Goal: Information Seeking & Learning: Learn about a topic

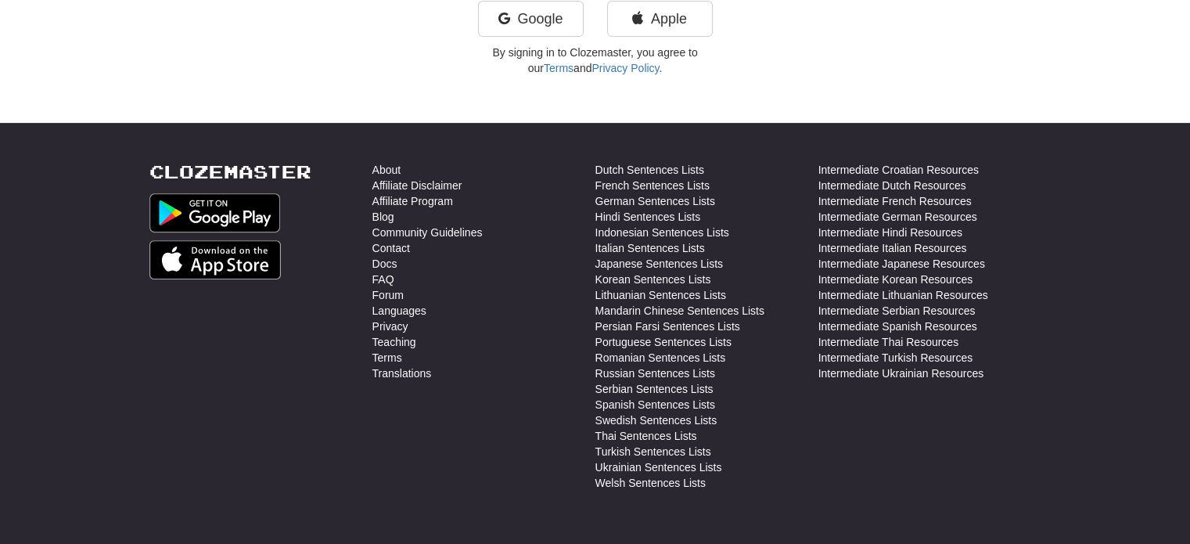
scroll to position [457, 0]
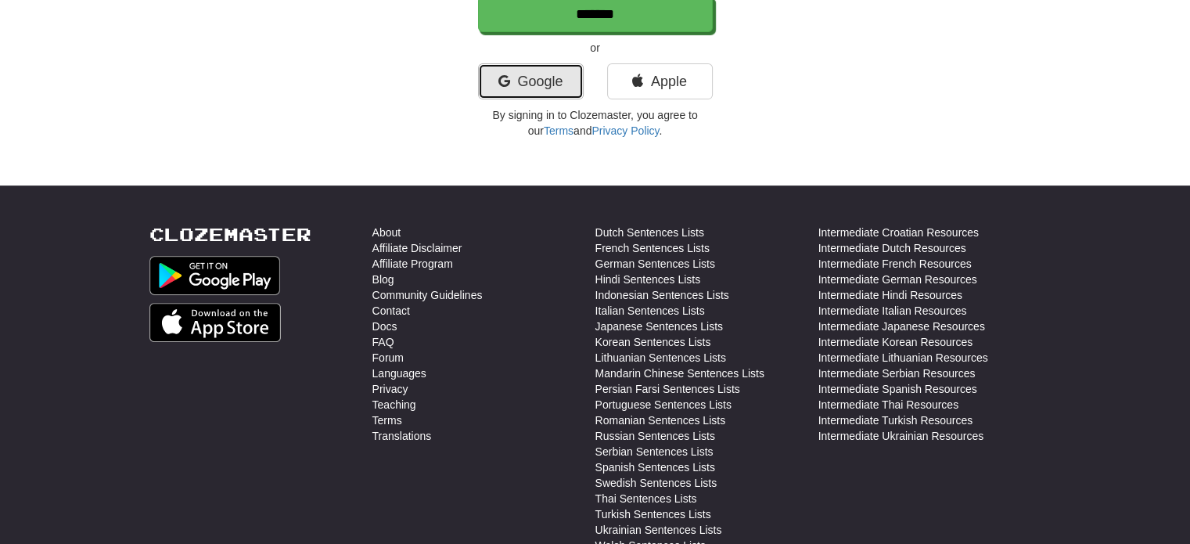
click at [513, 63] on link "Google" at bounding box center [531, 81] width 106 height 36
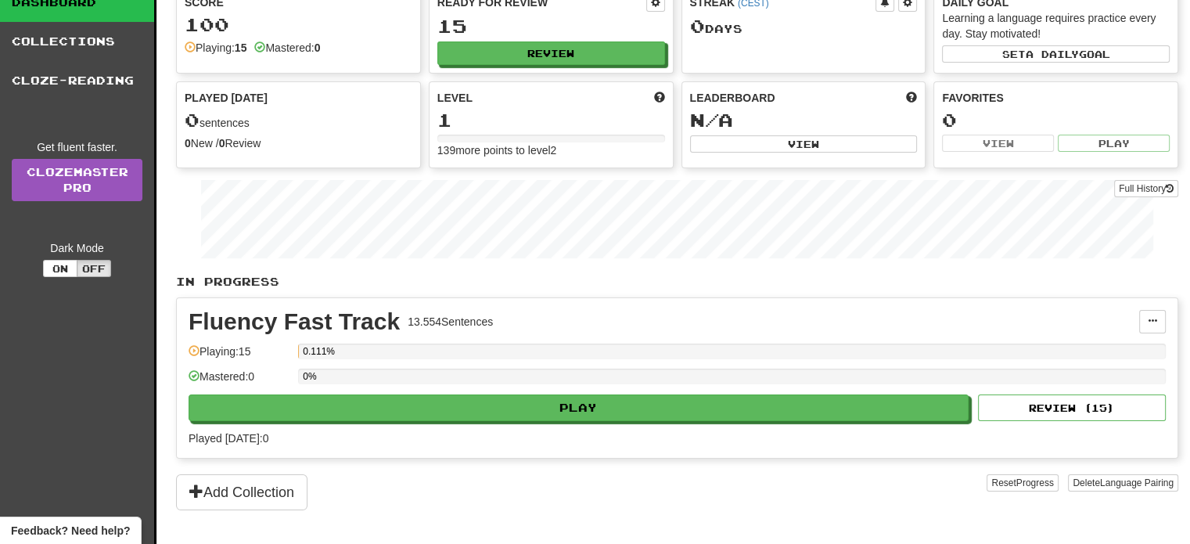
scroll to position [157, 0]
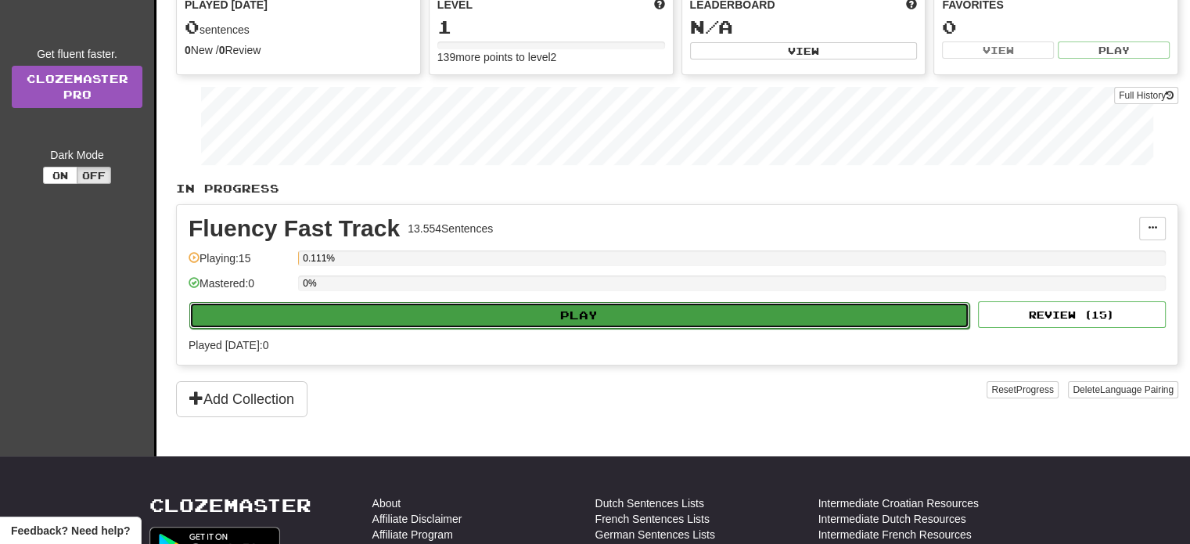
click at [510, 318] on button "Play" at bounding box center [579, 315] width 780 height 27
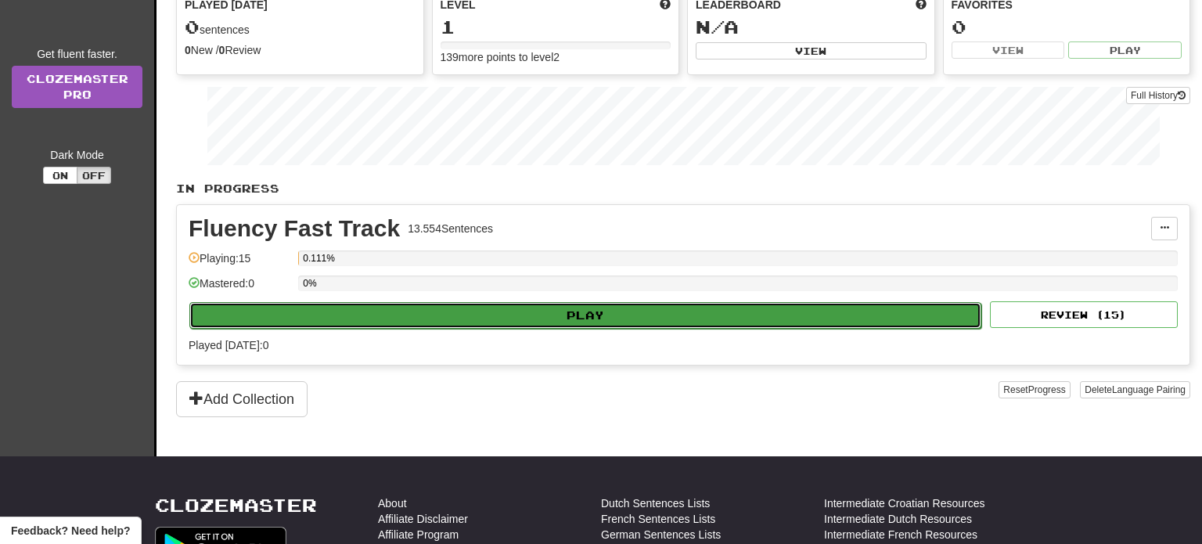
select select "**"
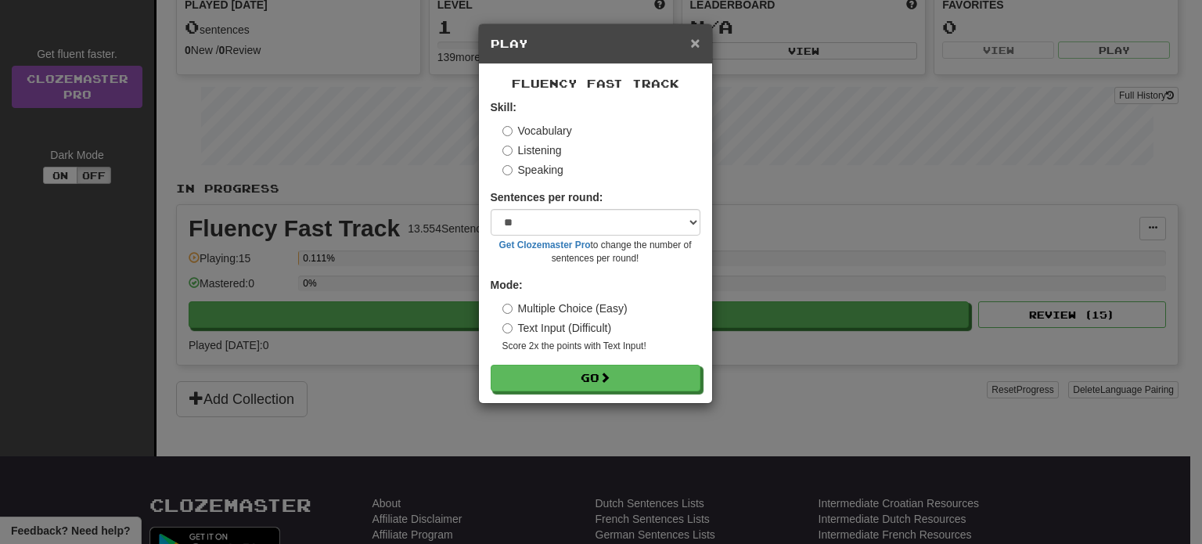
click at [692, 45] on span "×" at bounding box center [694, 43] width 9 height 18
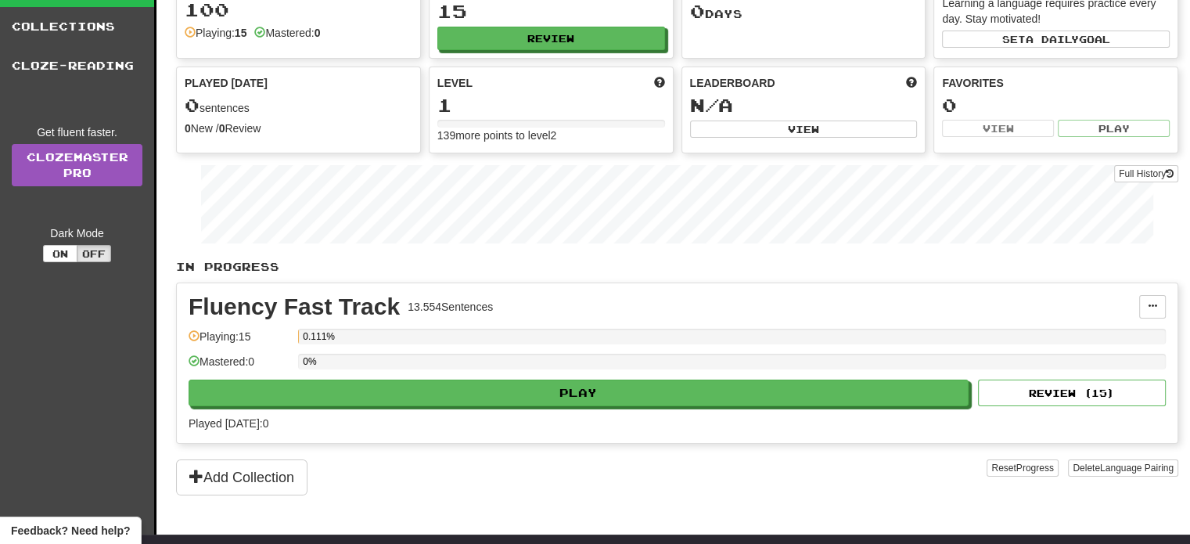
scroll to position [0, 0]
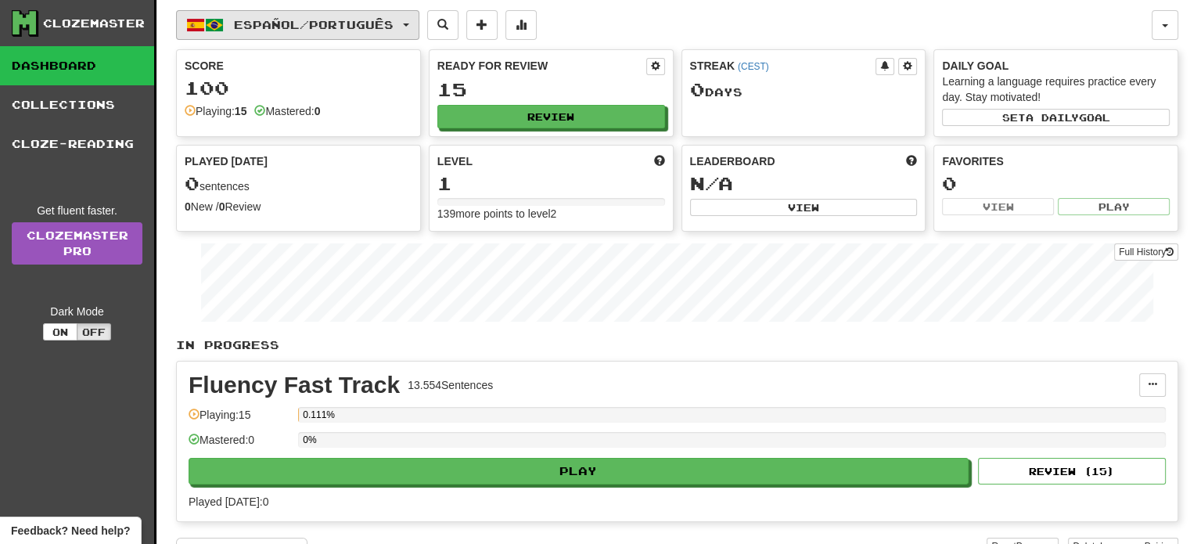
click at [394, 24] on span "Español / Português" at bounding box center [314, 24] width 160 height 13
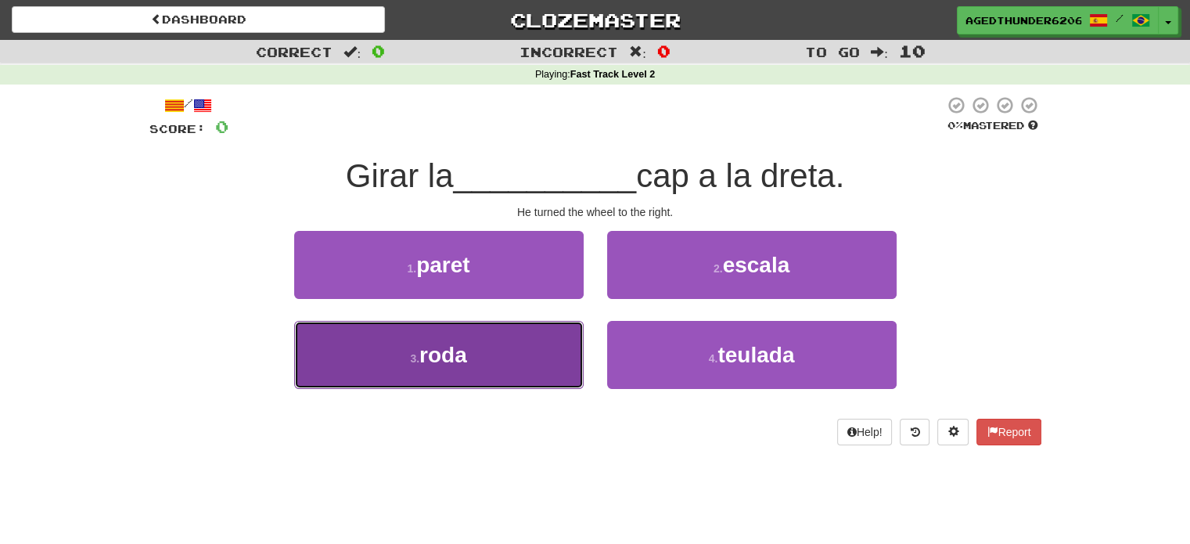
click at [536, 347] on button "3 . roda" at bounding box center [439, 355] width 290 height 68
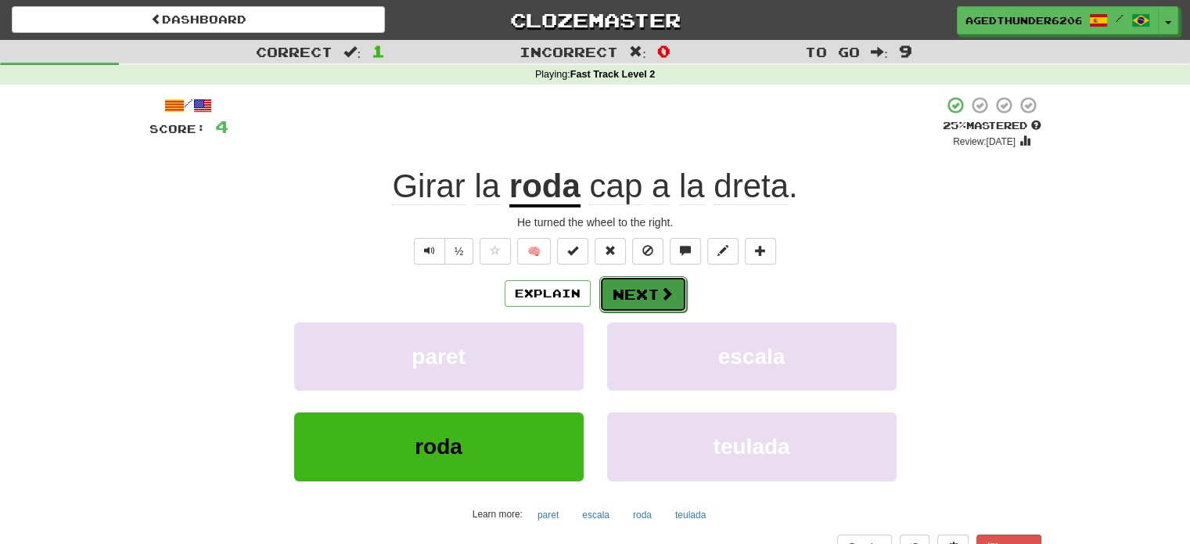
click at [632, 297] on button "Next" at bounding box center [643, 294] width 88 height 36
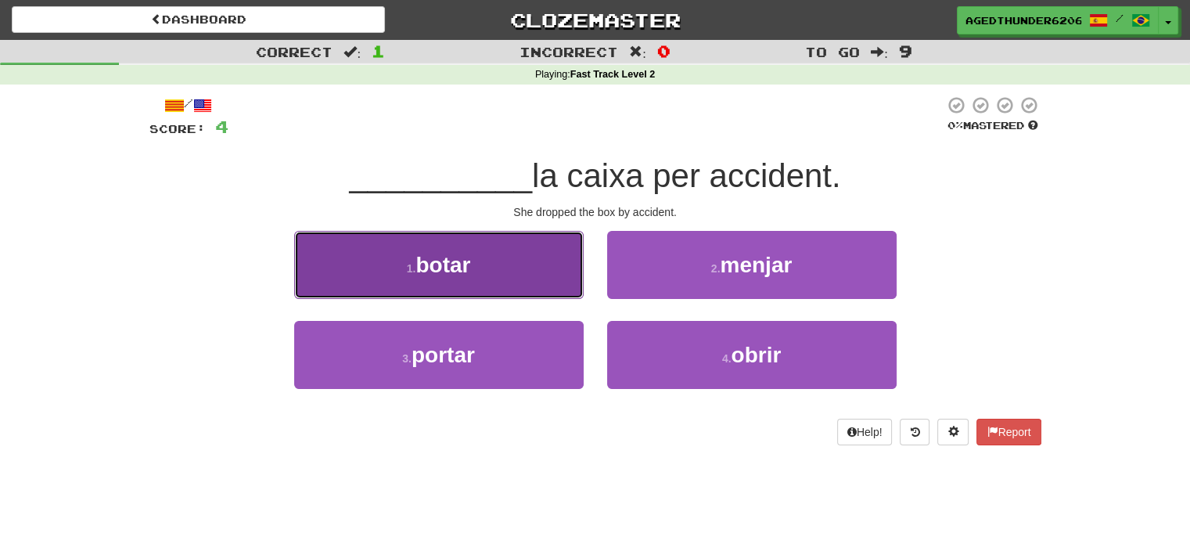
click at [526, 265] on button "1 . botar" at bounding box center [439, 265] width 290 height 68
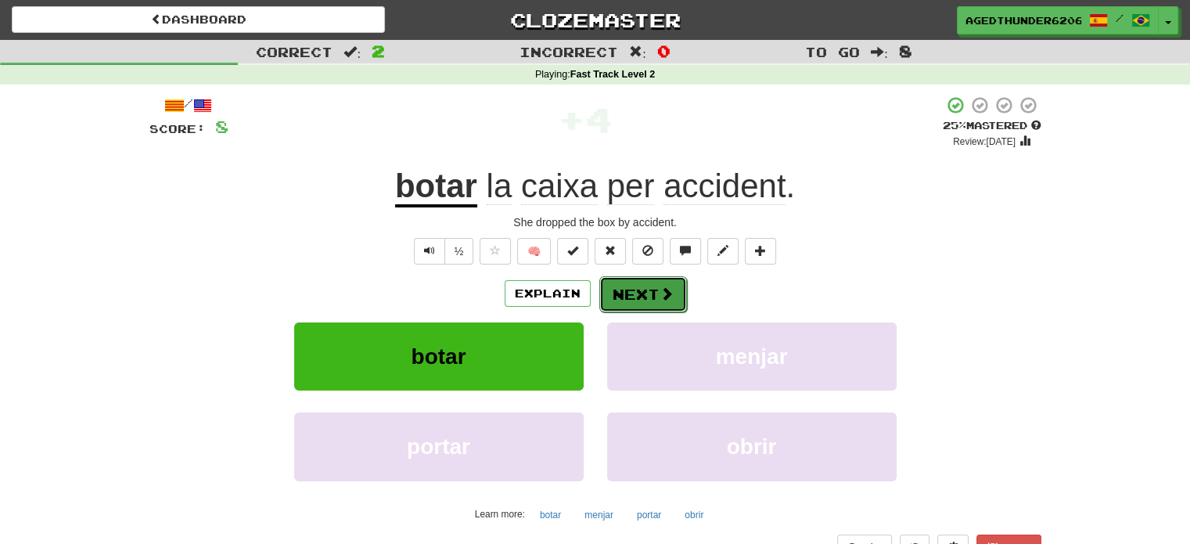
click at [650, 299] on button "Next" at bounding box center [643, 294] width 88 height 36
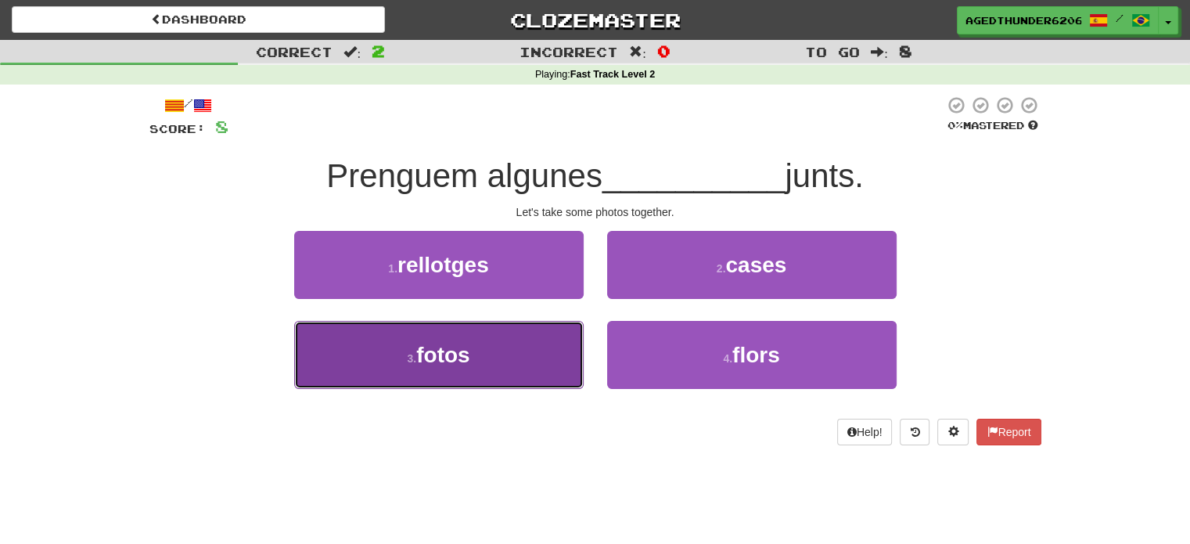
click at [549, 350] on button "3 . fotos" at bounding box center [439, 355] width 290 height 68
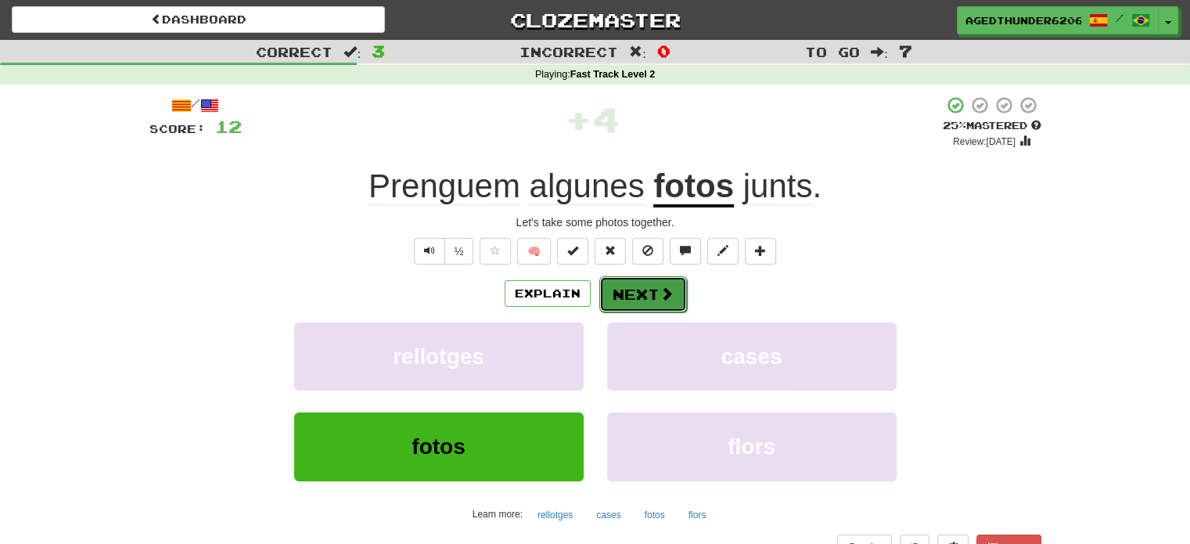
click at [654, 286] on button "Next" at bounding box center [643, 294] width 88 height 36
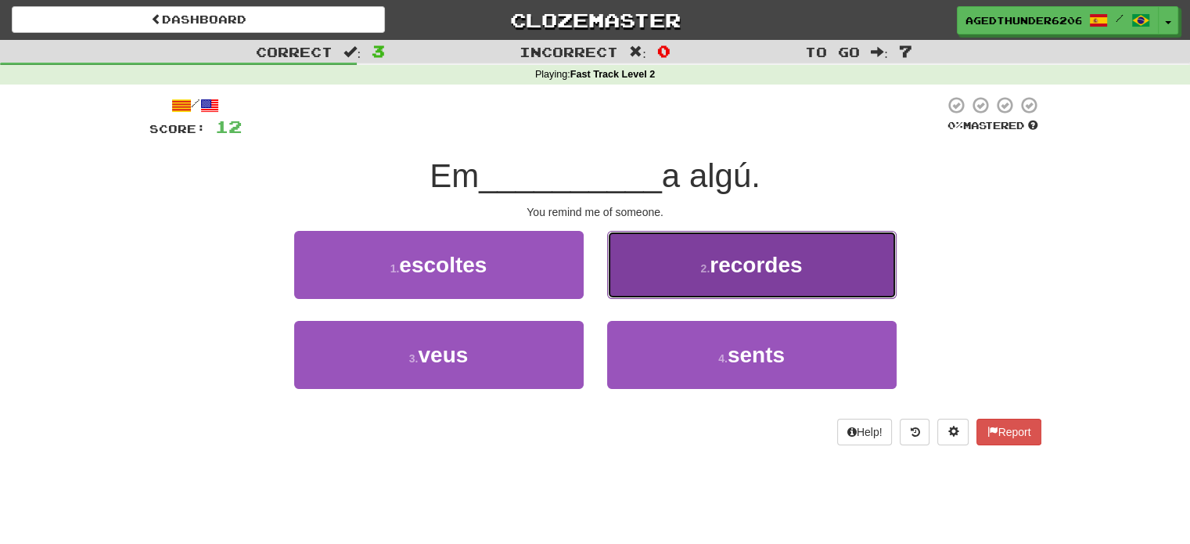
click at [654, 284] on button "2 . recordes" at bounding box center [752, 265] width 290 height 68
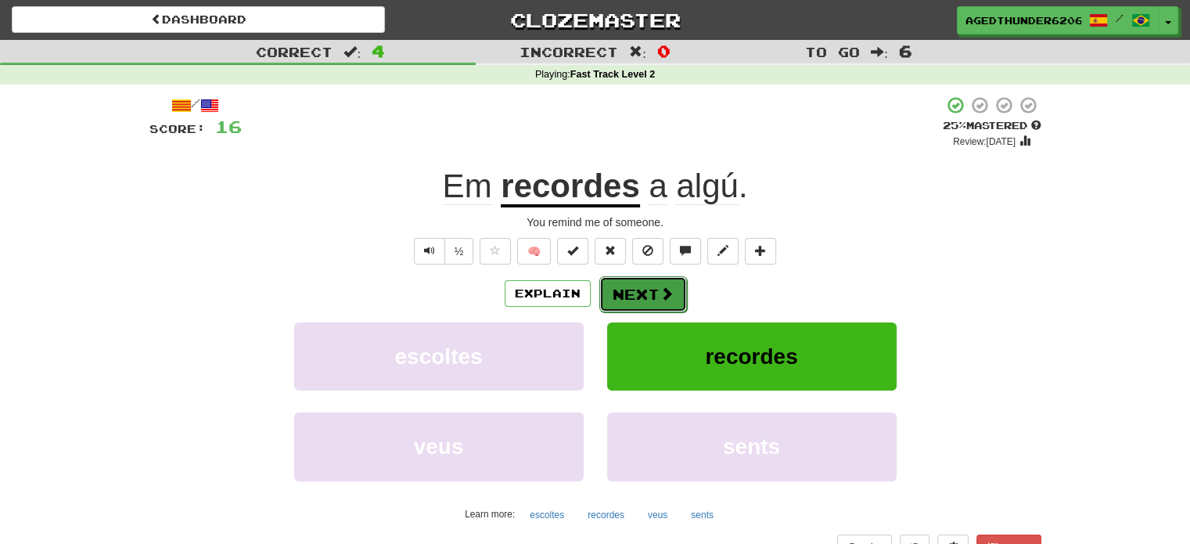
click at [635, 293] on button "Next" at bounding box center [643, 294] width 88 height 36
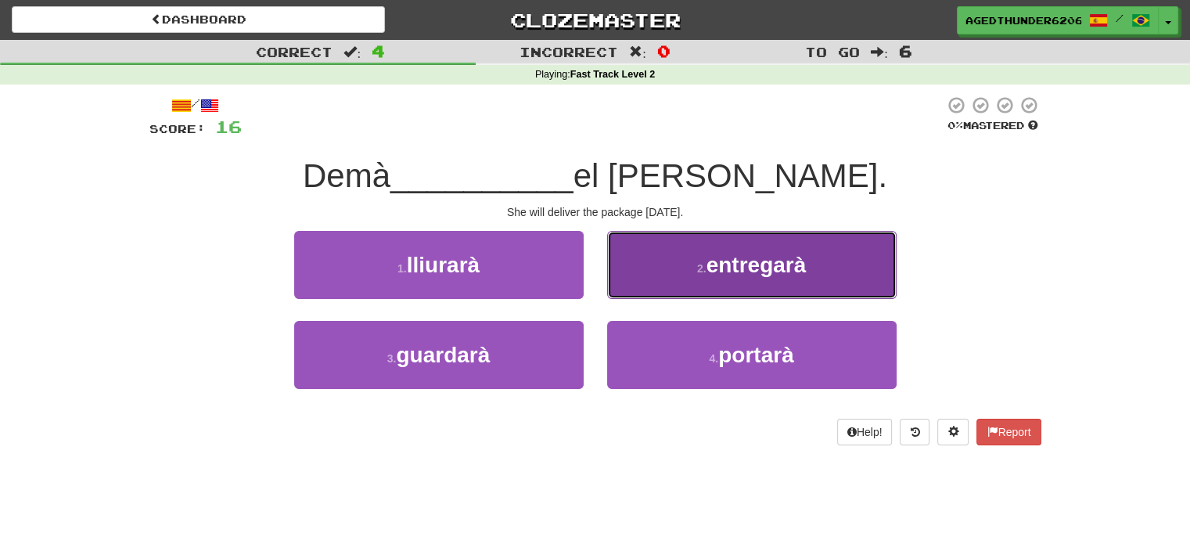
click at [670, 255] on button "2 . entregarà" at bounding box center [752, 265] width 290 height 68
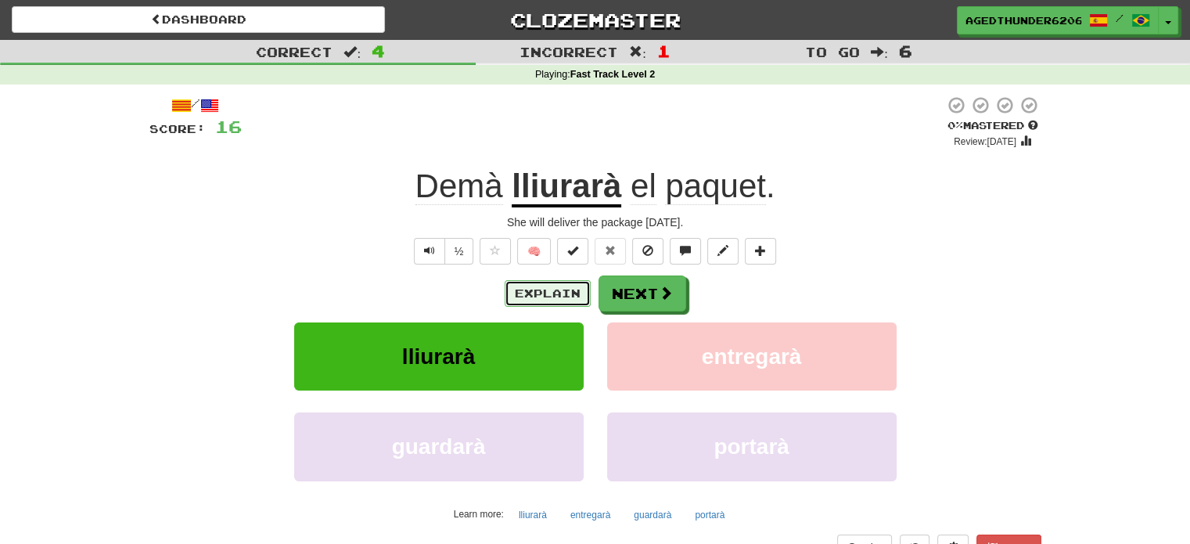
click at [565, 293] on button "Explain" at bounding box center [548, 293] width 86 height 27
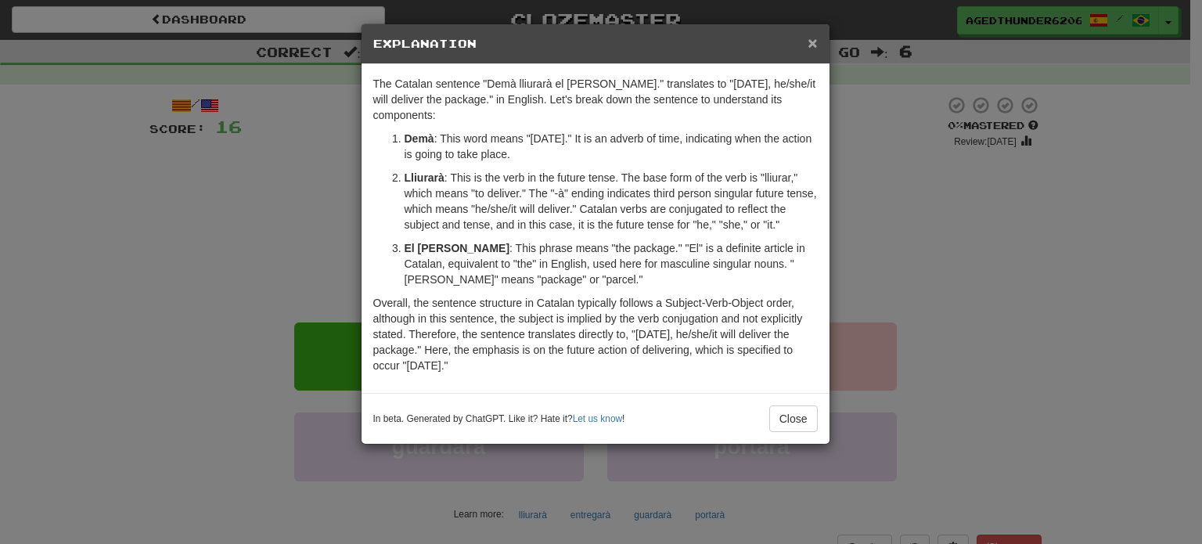
click at [817, 38] on span "×" at bounding box center [812, 43] width 9 height 18
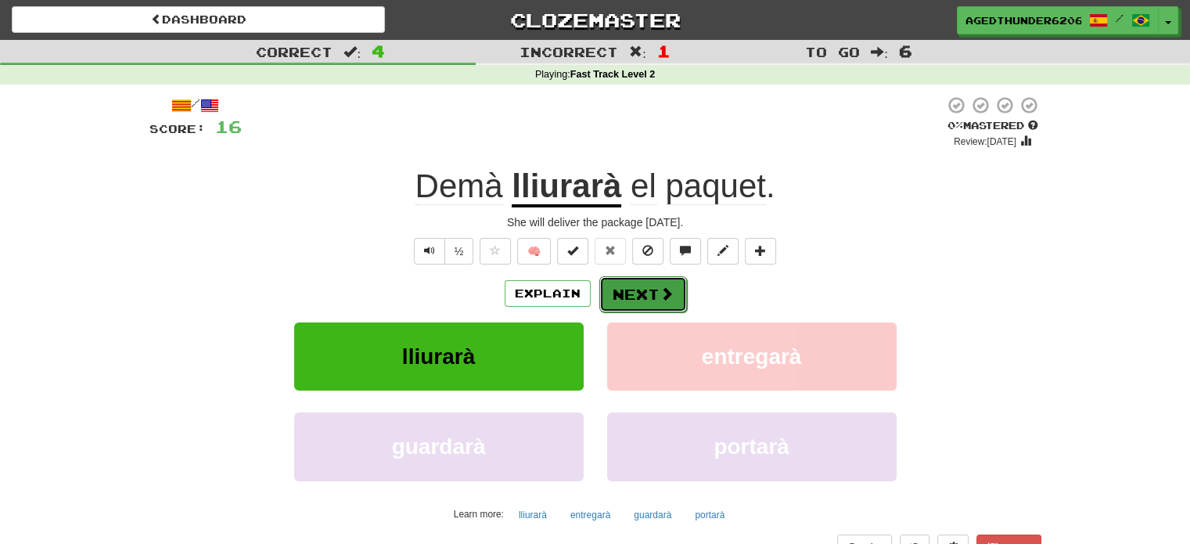
click at [644, 304] on button "Next" at bounding box center [643, 294] width 88 height 36
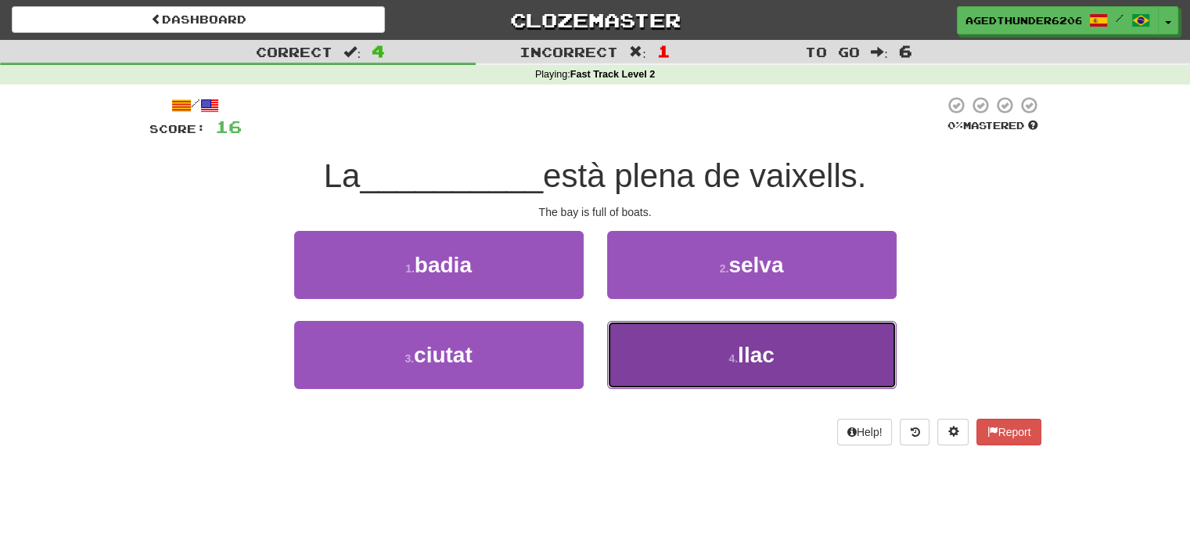
click at [664, 365] on button "4 . llac" at bounding box center [752, 355] width 290 height 68
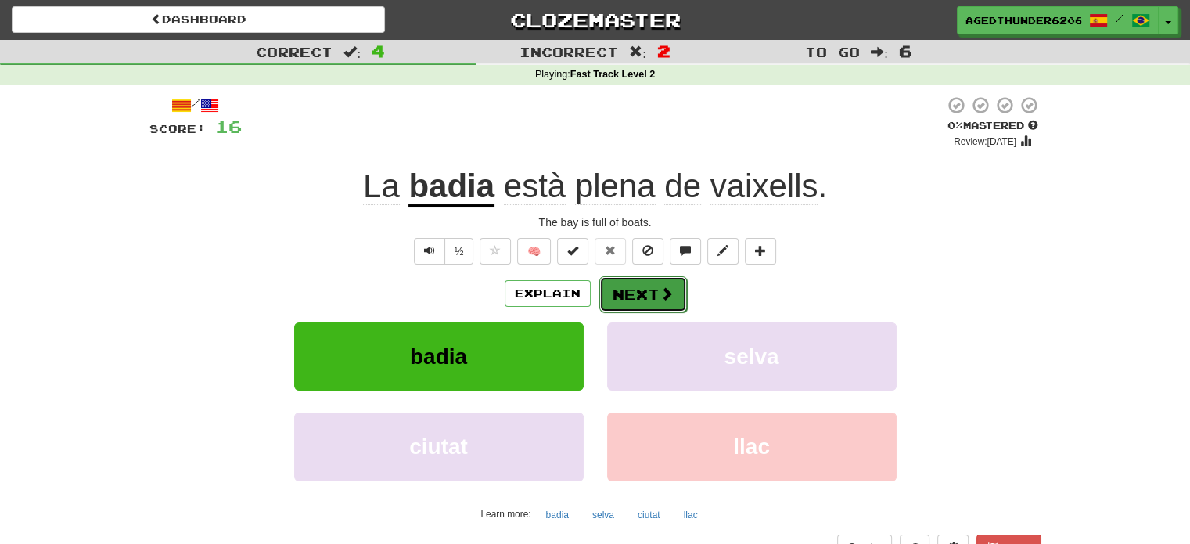
click at [621, 283] on button "Next" at bounding box center [643, 294] width 88 height 36
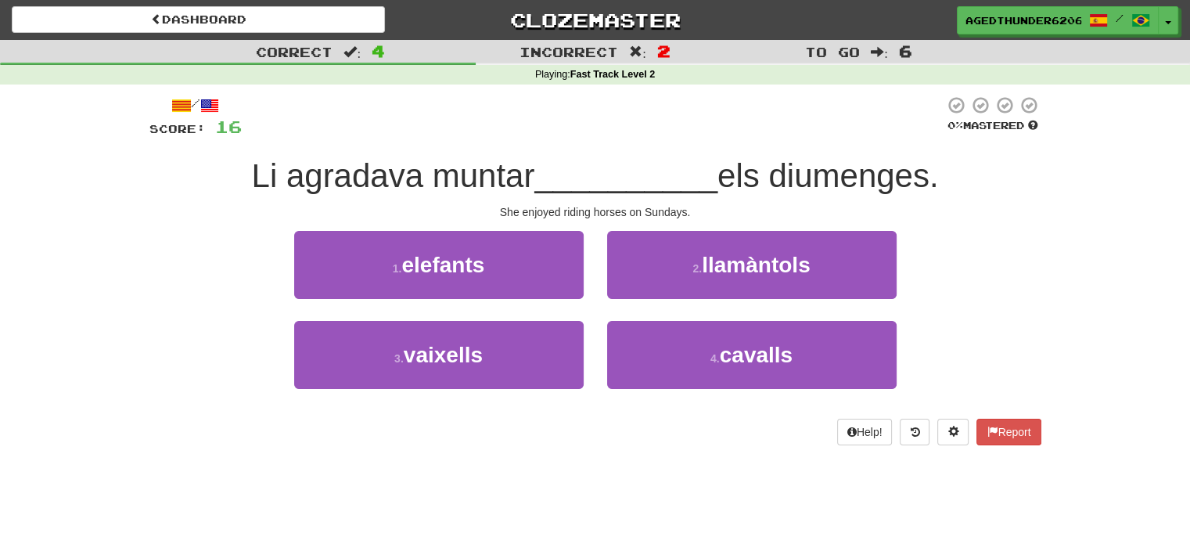
click at [219, 106] on span at bounding box center [209, 105] width 19 height 19
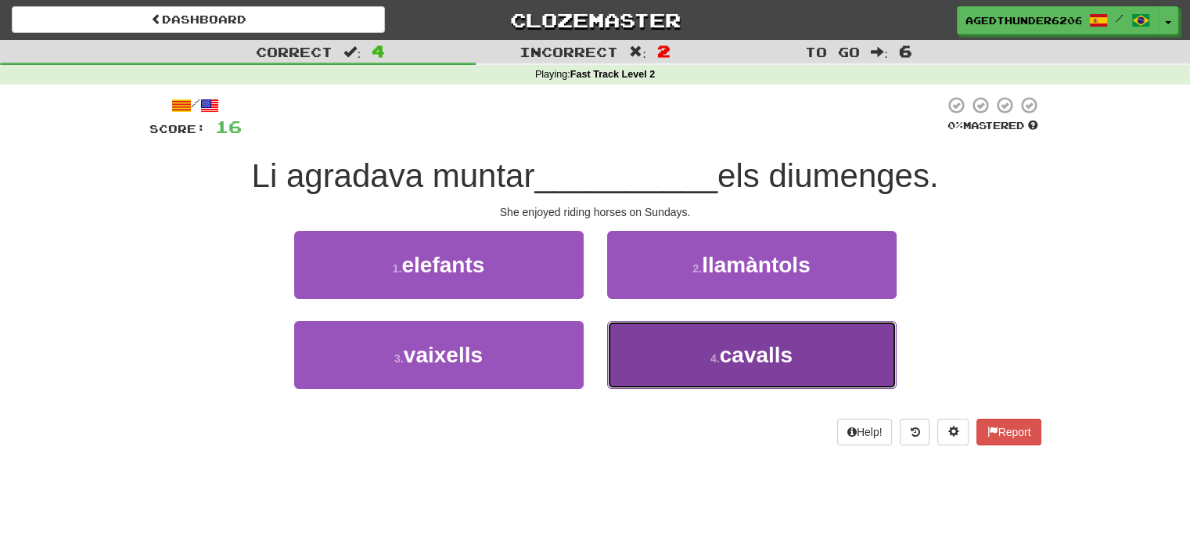
click at [675, 353] on button "4 . cavalls" at bounding box center [752, 355] width 290 height 68
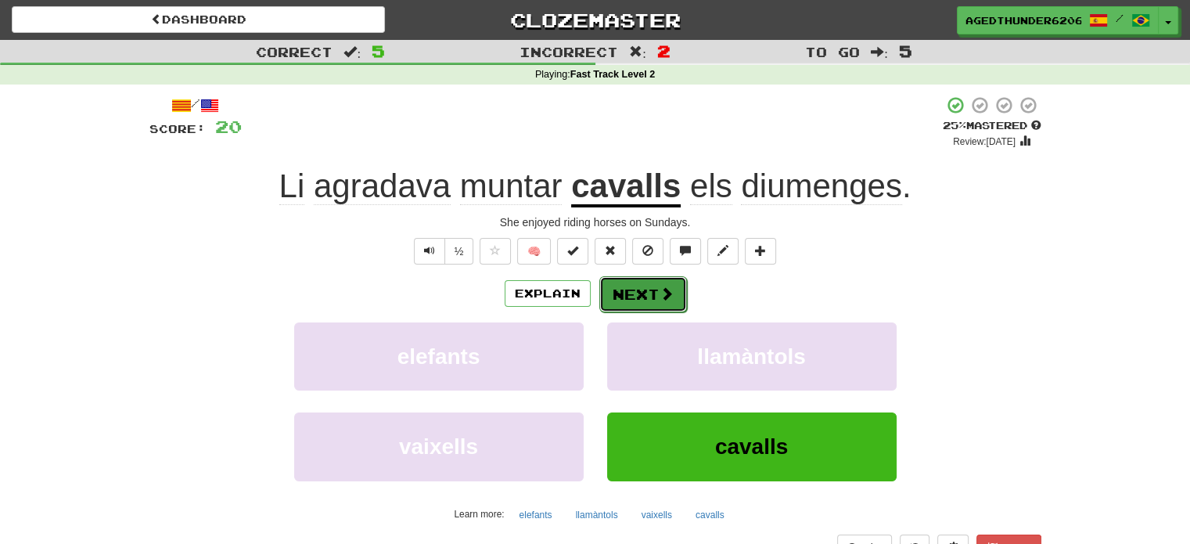
click at [661, 289] on span at bounding box center [667, 293] width 14 height 14
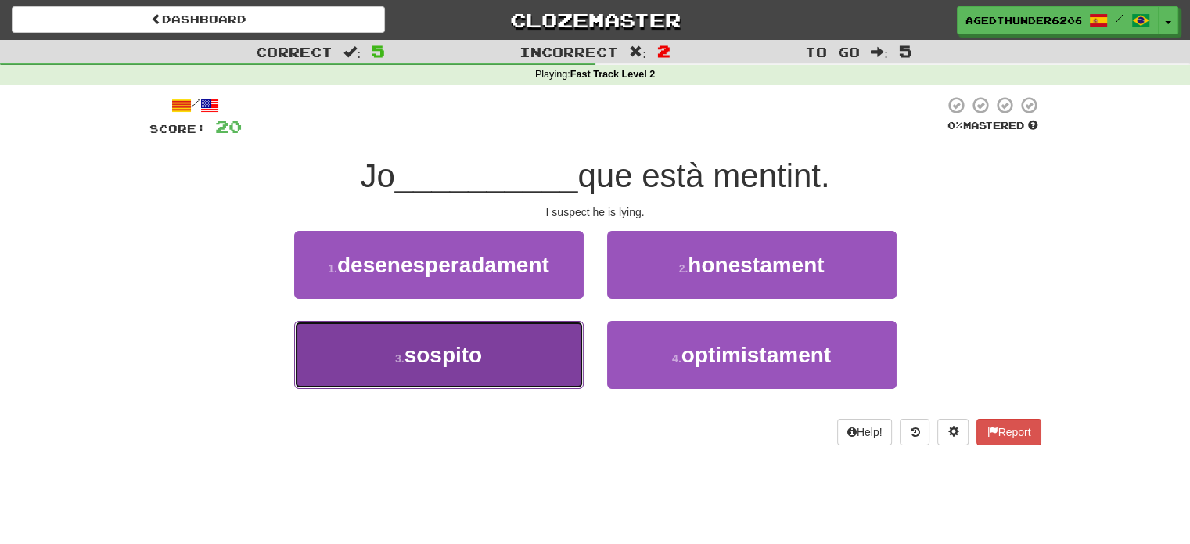
click at [528, 352] on button "3 . sospito" at bounding box center [439, 355] width 290 height 68
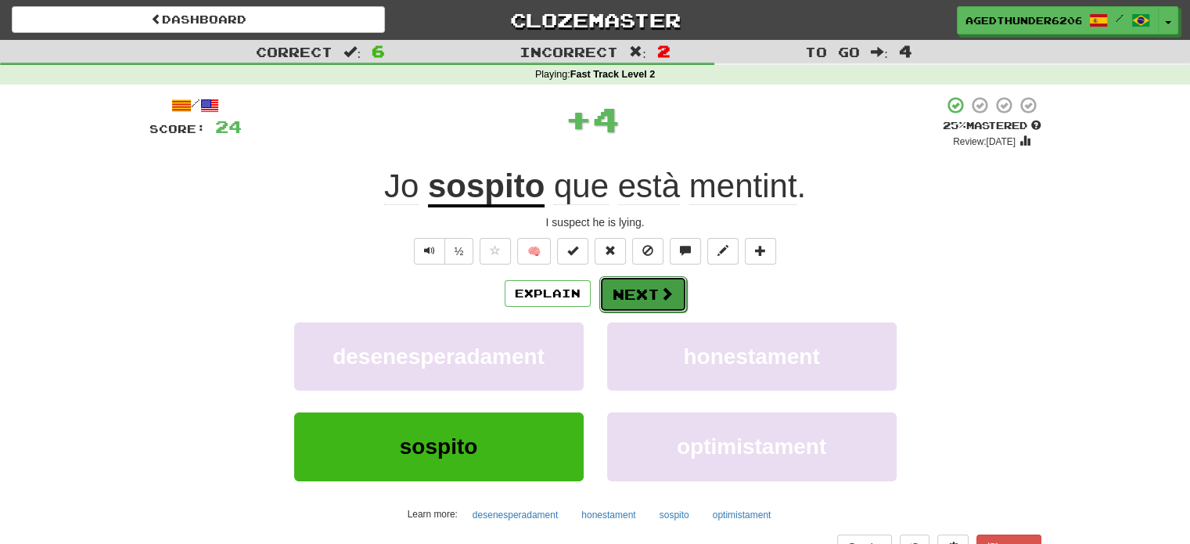
click at [650, 287] on button "Next" at bounding box center [643, 294] width 88 height 36
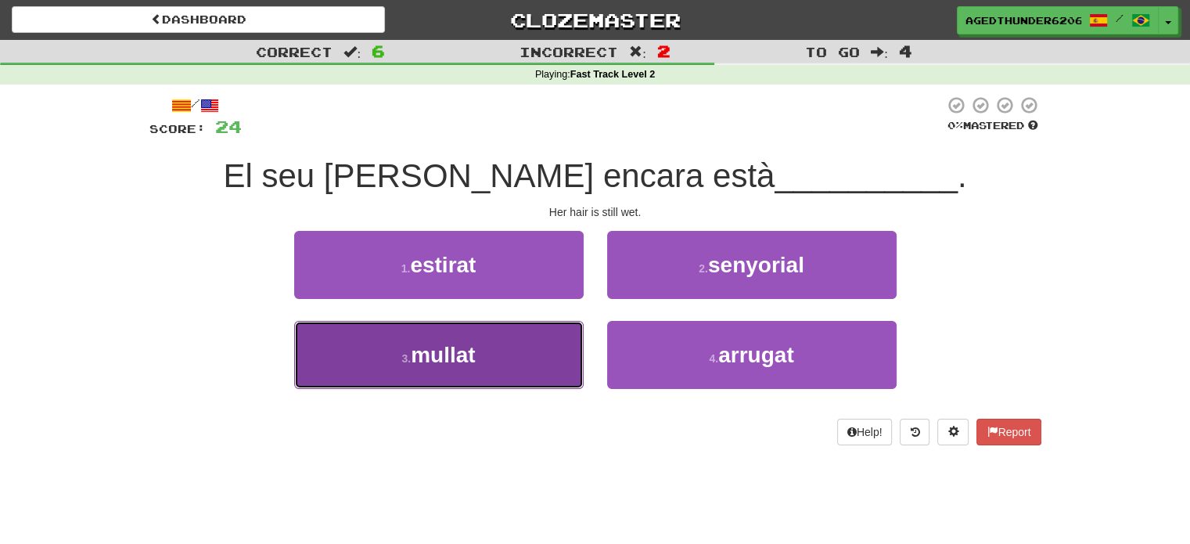
click at [513, 353] on button "3 . mullat" at bounding box center [439, 355] width 290 height 68
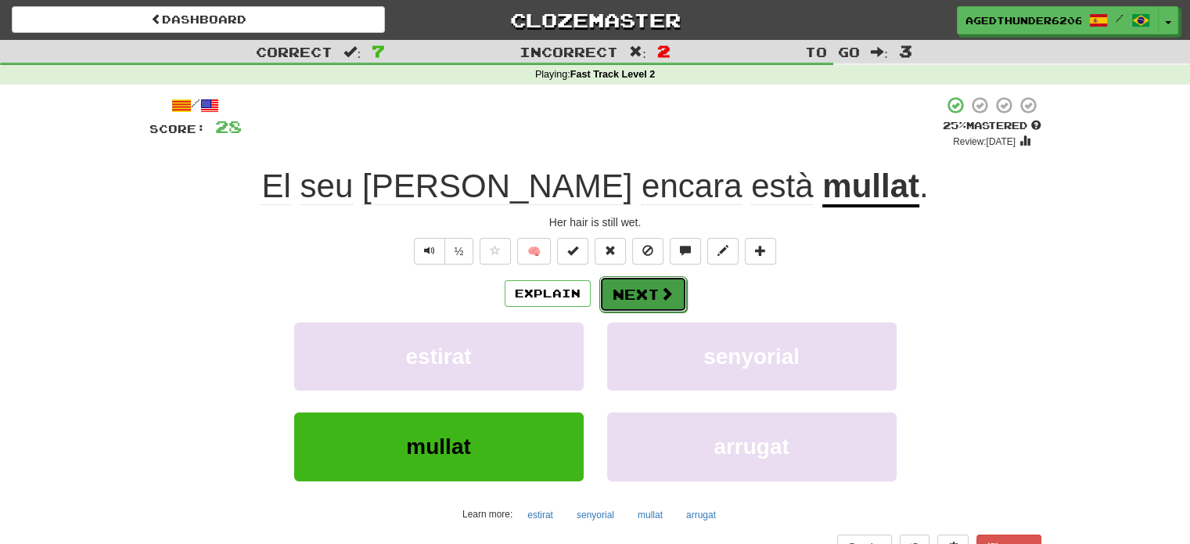
click at [639, 288] on button "Next" at bounding box center [643, 294] width 88 height 36
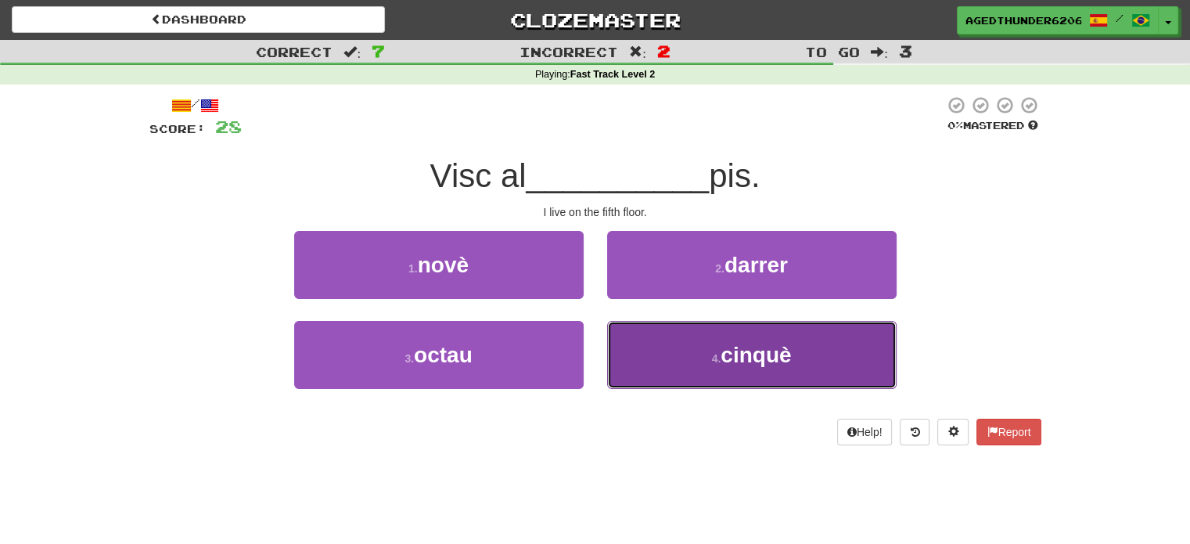
click at [701, 333] on button "4 . cinquè" at bounding box center [752, 355] width 290 height 68
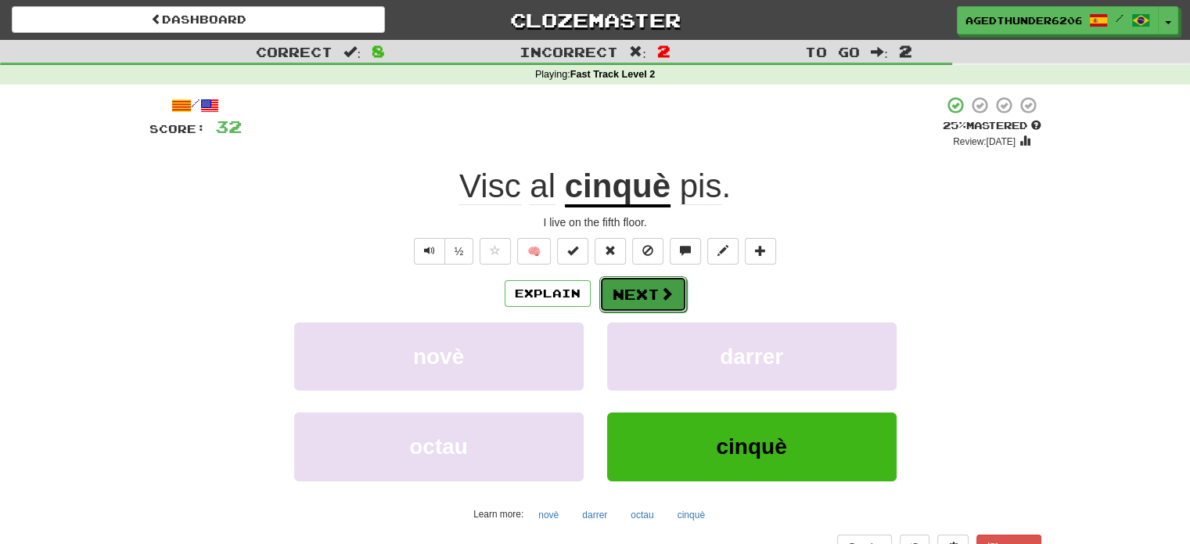
click at [643, 288] on button "Next" at bounding box center [643, 294] width 88 height 36
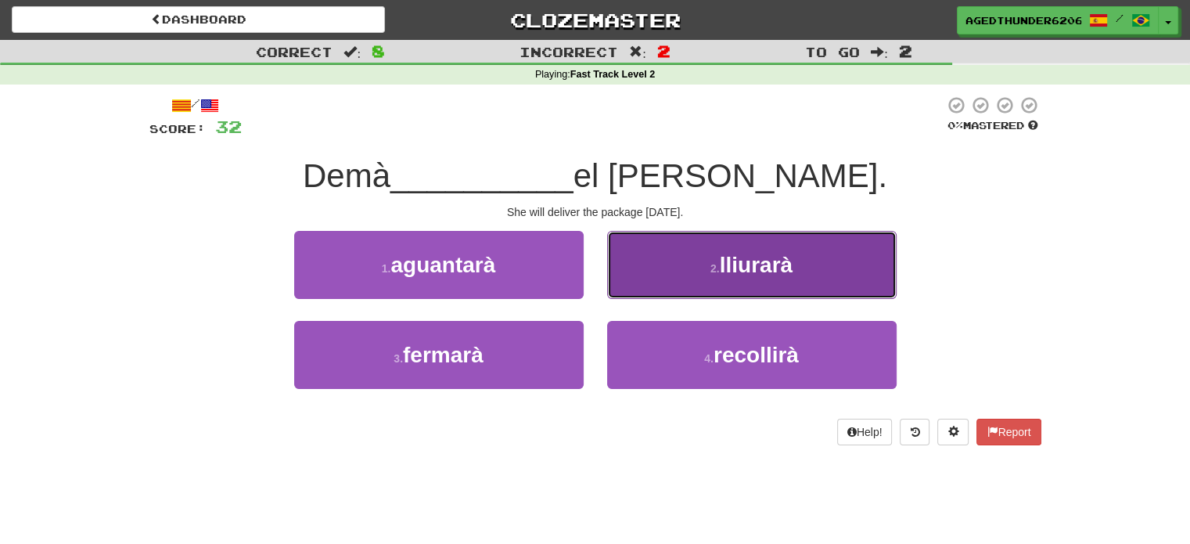
click at [675, 250] on button "2 . lliurarà" at bounding box center [752, 265] width 290 height 68
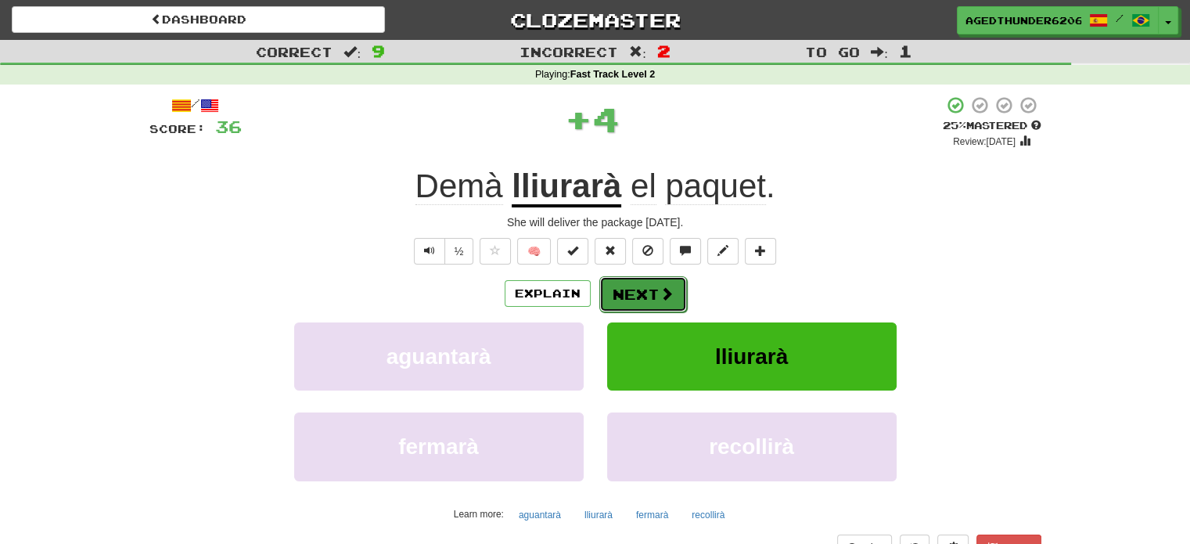
click at [665, 287] on span at bounding box center [667, 293] width 14 height 14
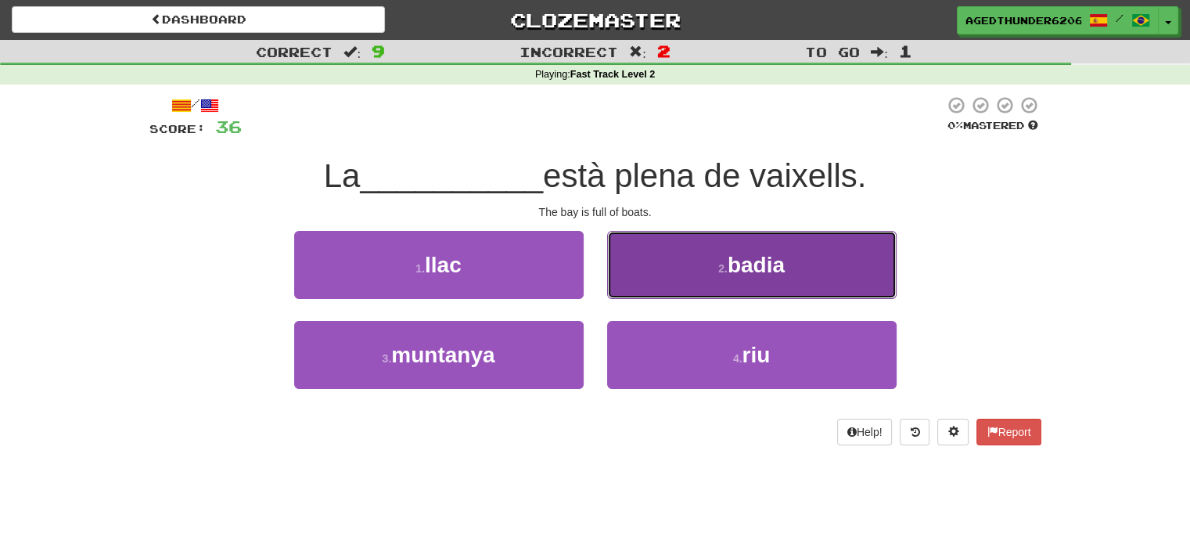
click at [688, 261] on button "2 . badia" at bounding box center [752, 265] width 290 height 68
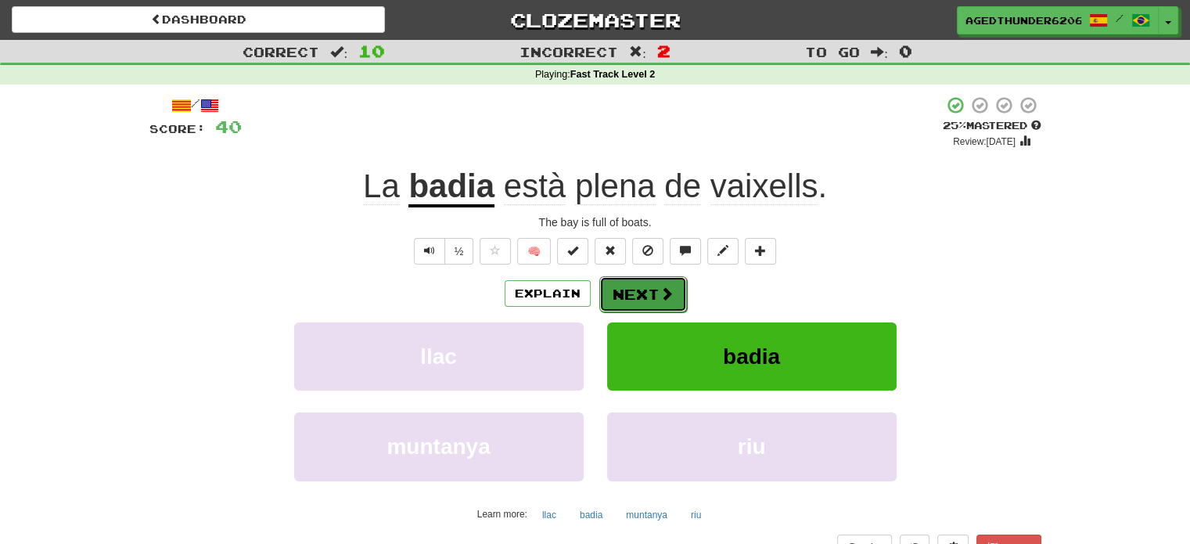
click at [647, 281] on button "Next" at bounding box center [643, 294] width 88 height 36
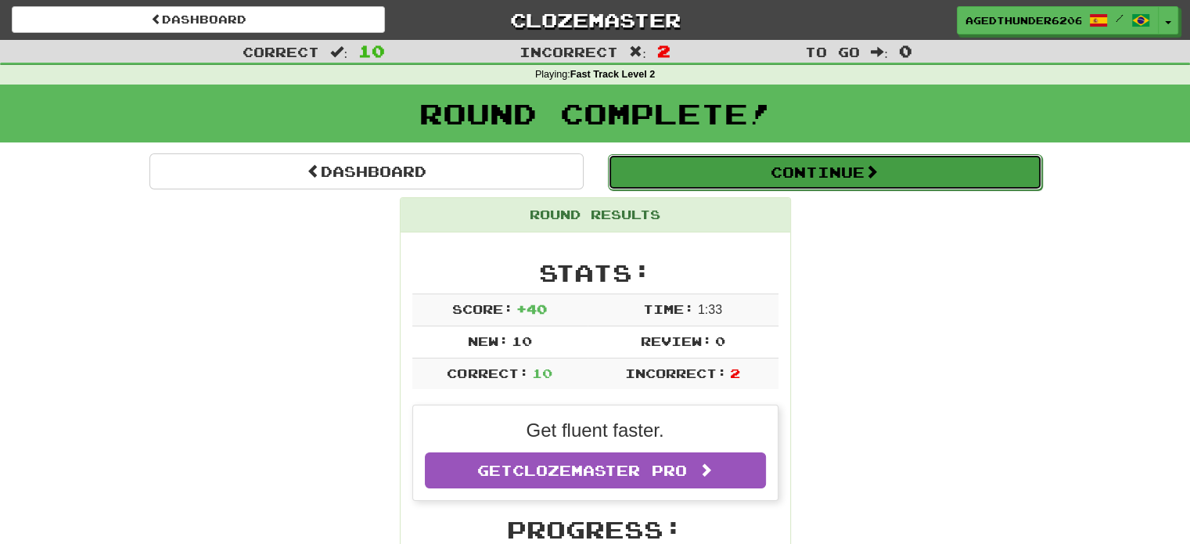
click at [685, 176] on button "Continue" at bounding box center [825, 172] width 434 height 36
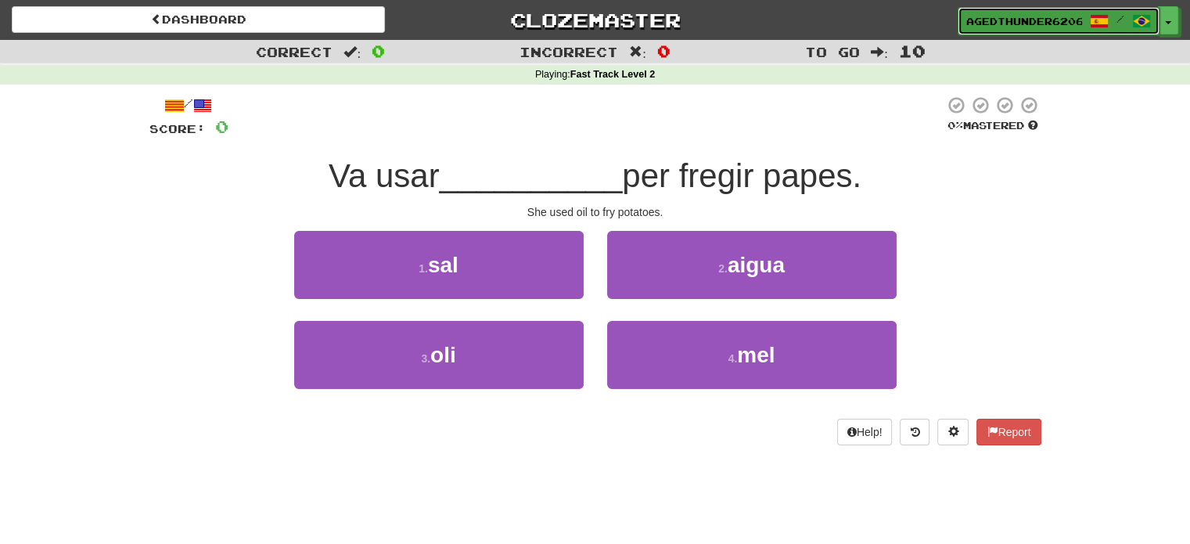
click at [986, 22] on span "AgedThunder6206" at bounding box center [1025, 21] width 116 height 14
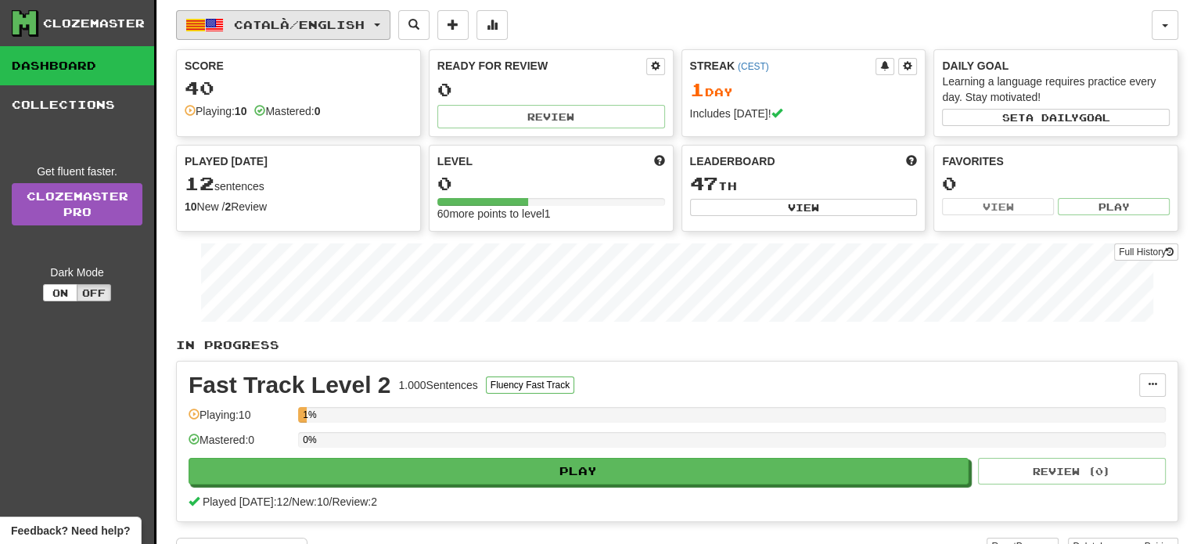
click at [267, 23] on span "Català / English" at bounding box center [299, 24] width 131 height 13
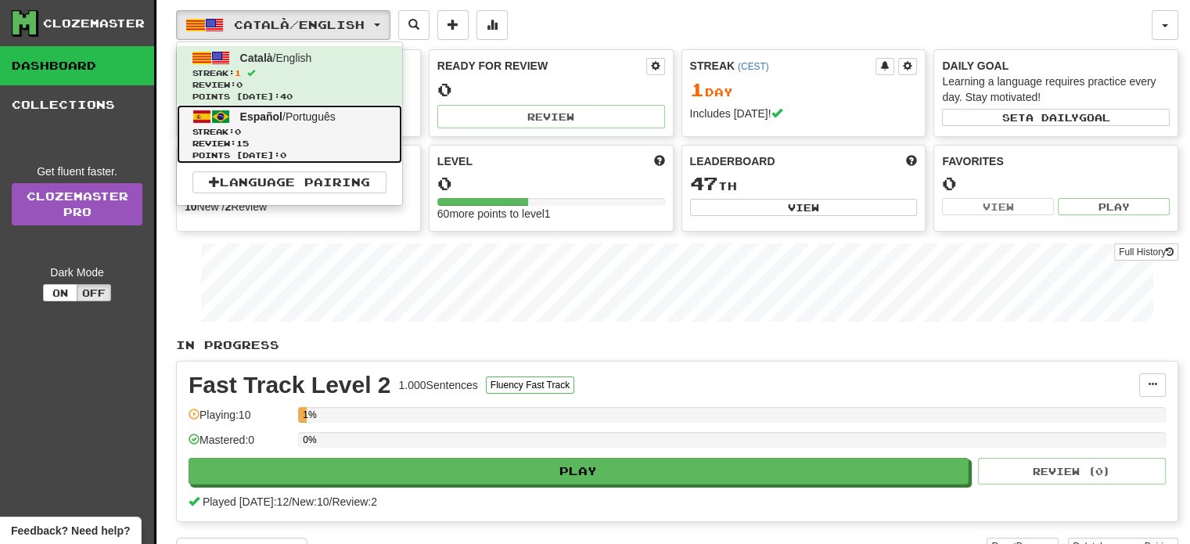
click at [307, 128] on span "Streak: 0" at bounding box center [290, 132] width 194 height 12
